Goal: Information Seeking & Learning: Understand process/instructions

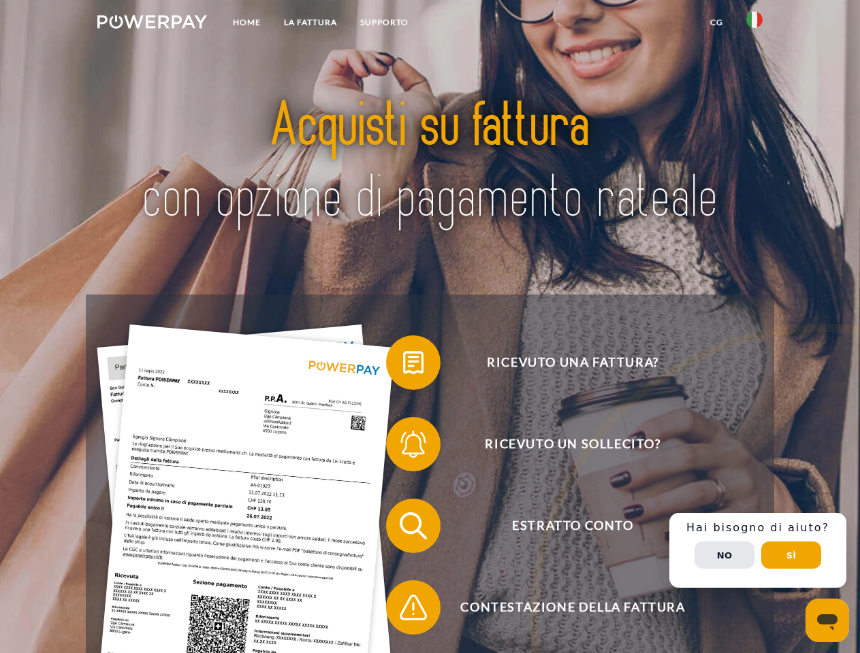
click at [152, 24] on img at bounding box center [152, 22] width 110 height 14
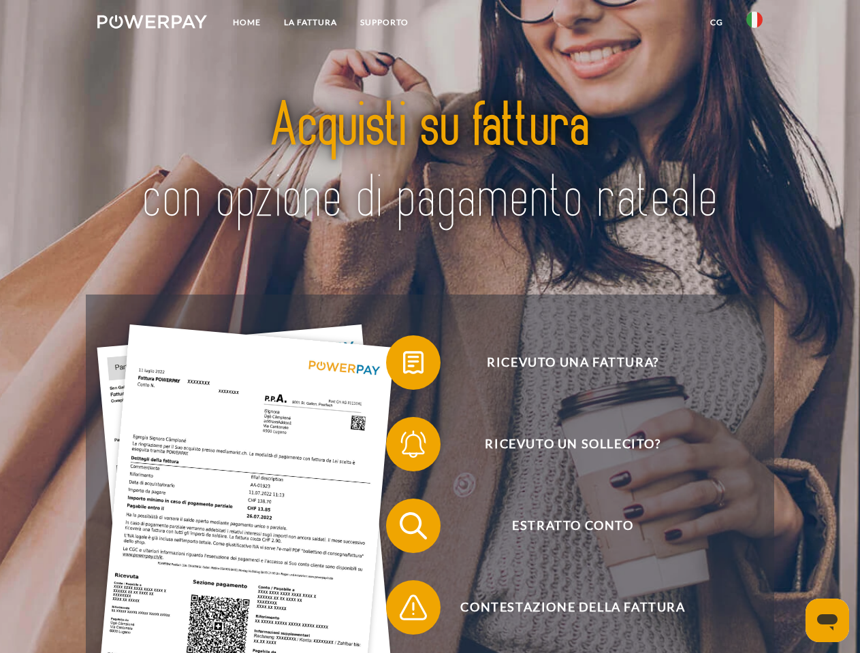
click at [754, 24] on img at bounding box center [754, 20] width 16 height 16
click at [716, 22] on link "CG" at bounding box center [716, 22] width 36 height 25
click at [403, 365] on span at bounding box center [393, 363] width 68 height 68
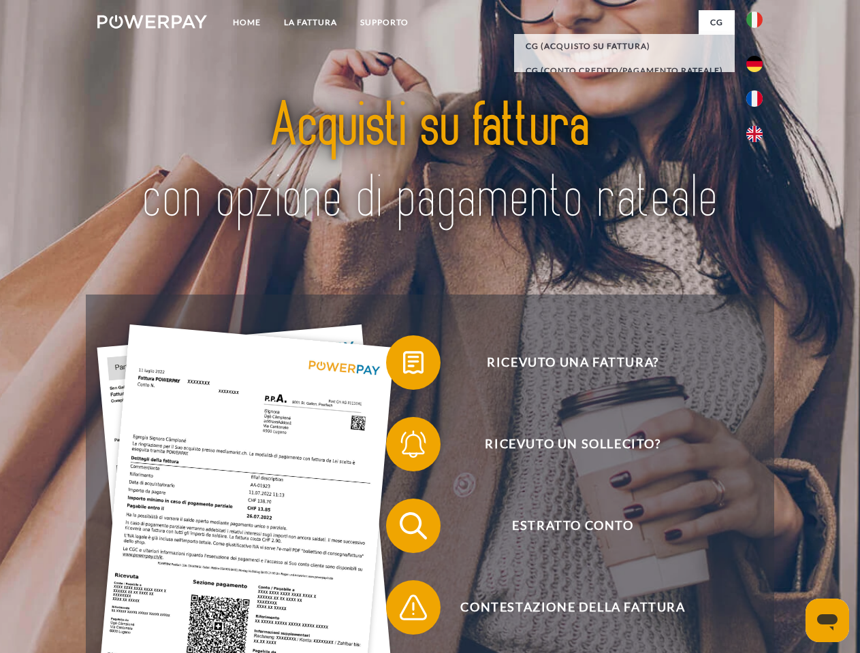
click at [403, 447] on span at bounding box center [393, 444] width 68 height 68
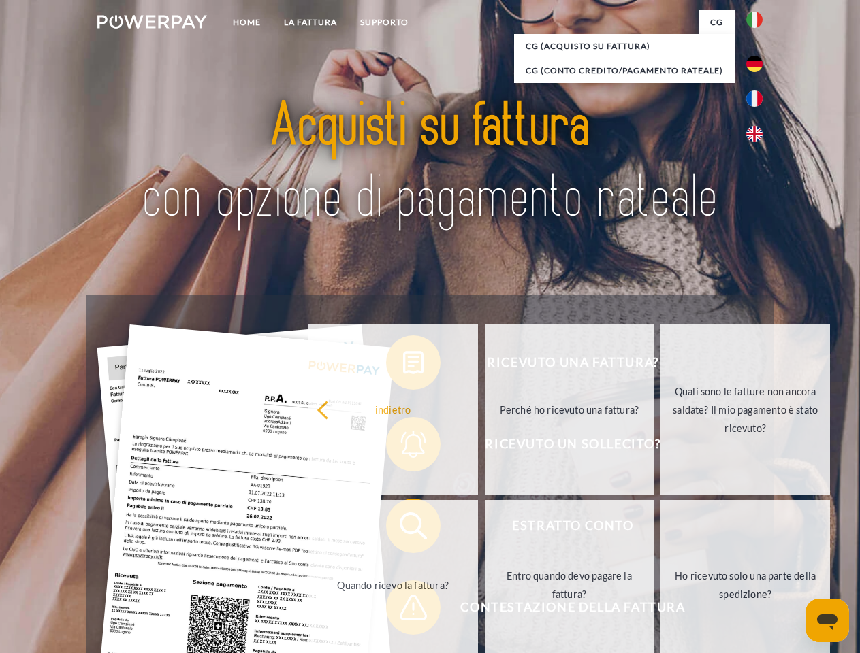
click at [485, 529] on link "Entro quando devo pagare la fattura?" at bounding box center [569, 585] width 169 height 170
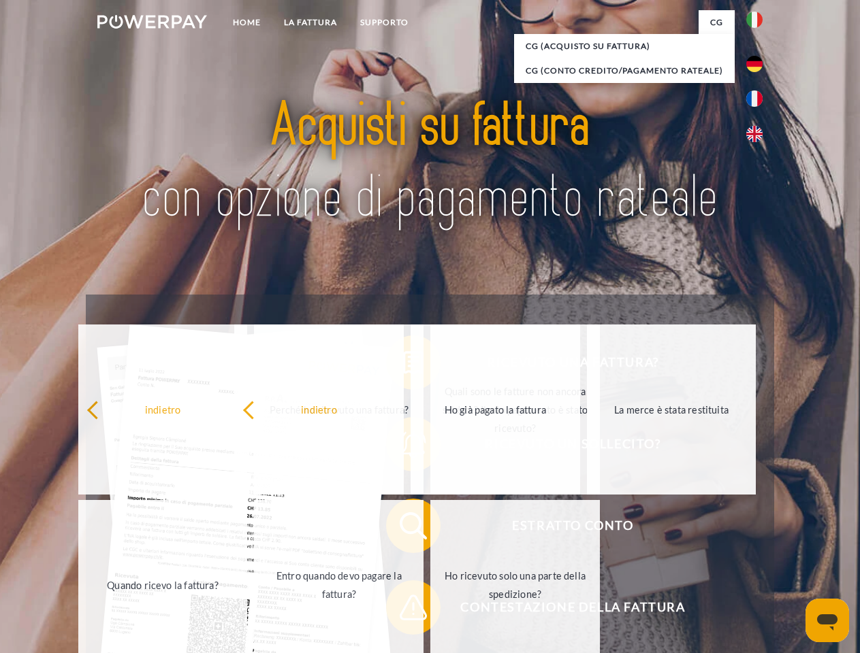
click at [403, 610] on div "indietro Perché ho ricevuto una fattura? Quali sono le fatture non ancora salda…" at bounding box center [340, 497] width 550 height 351
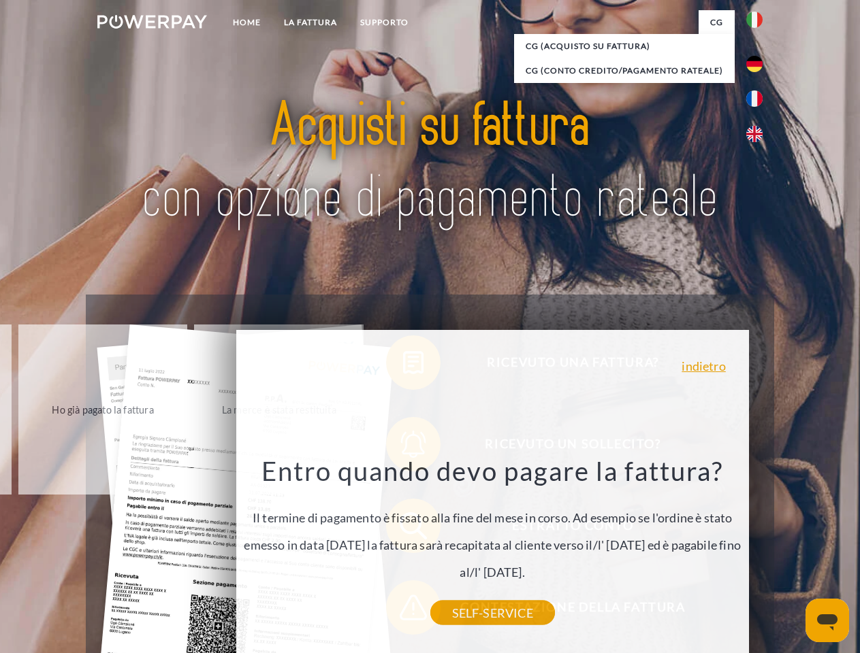
click at [757, 551] on div "Ricevuto una fattura? Ricevuto un sollecito? Estratto conto indietro" at bounding box center [429, 567] width 687 height 544
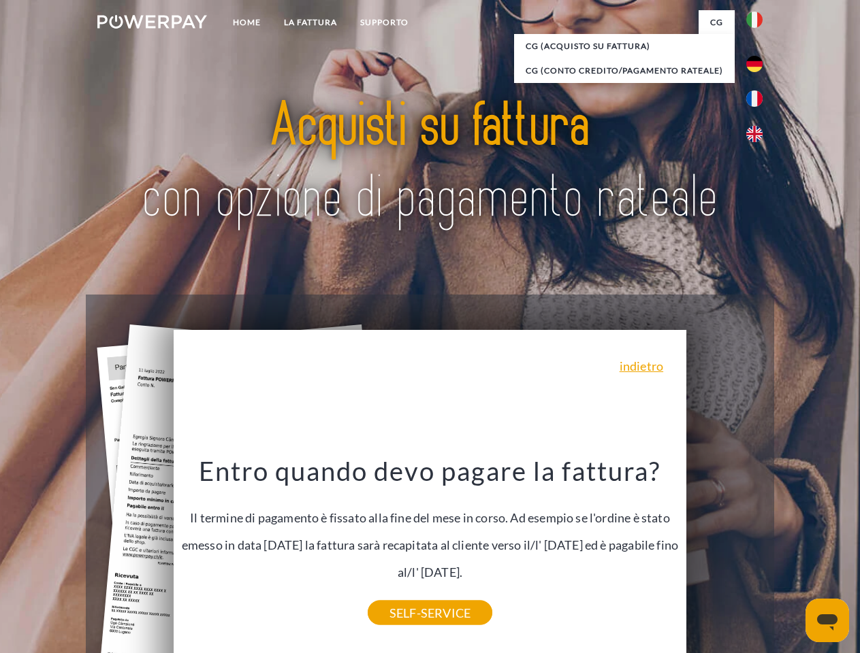
click at [724, 553] on span "Estratto conto" at bounding box center [572, 526] width 333 height 54
click at [791, 555] on header "Home LA FATTURA [GEOGRAPHIC_DATA]" at bounding box center [430, 470] width 860 height 940
